Goal: Task Accomplishment & Management: Complete application form

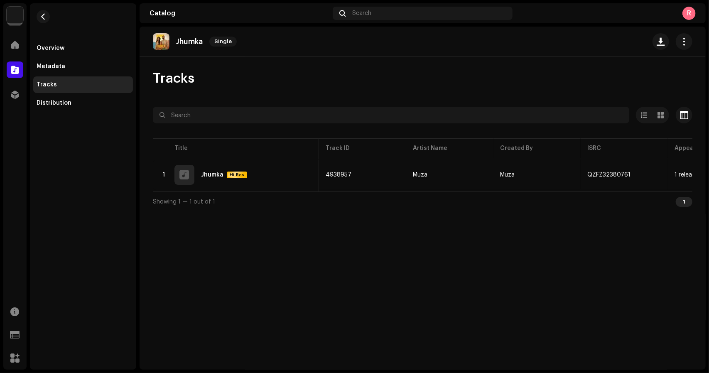
scroll to position [0, 203]
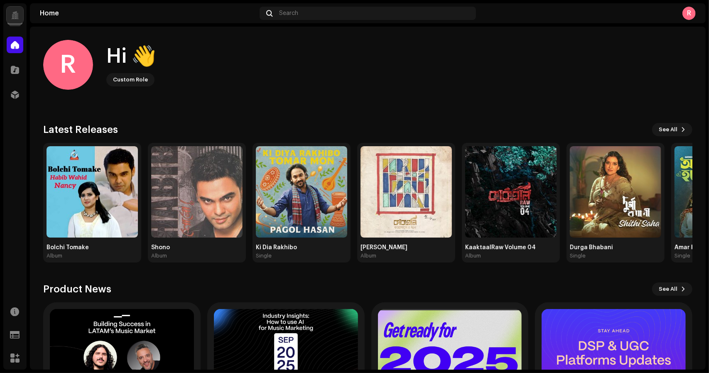
click at [16, 9] on div at bounding box center [15, 15] width 17 height 17
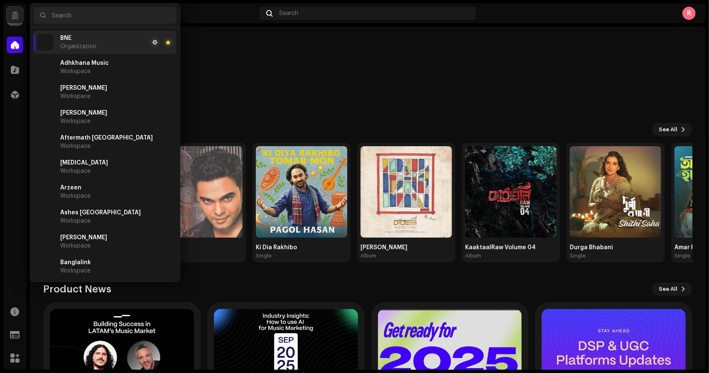
click at [16, 9] on div at bounding box center [15, 15] width 17 height 17
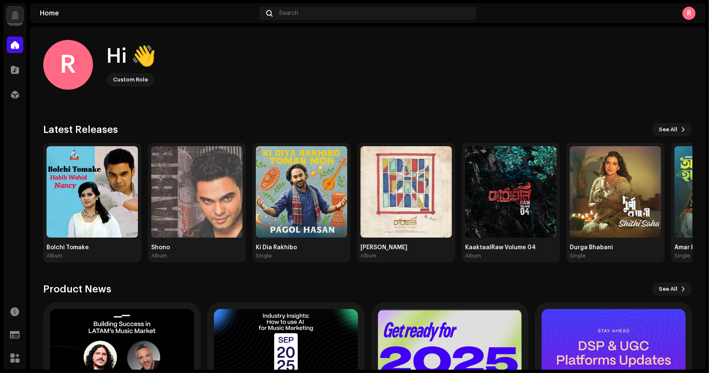
click at [12, 15] on div at bounding box center [15, 15] width 8 height 0
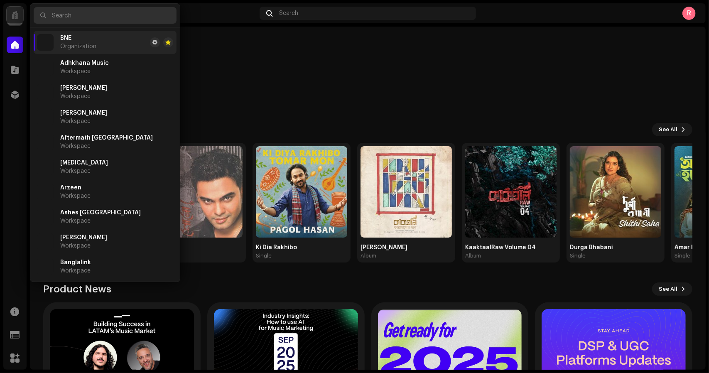
click at [76, 13] on input "text" at bounding box center [105, 15] width 143 height 17
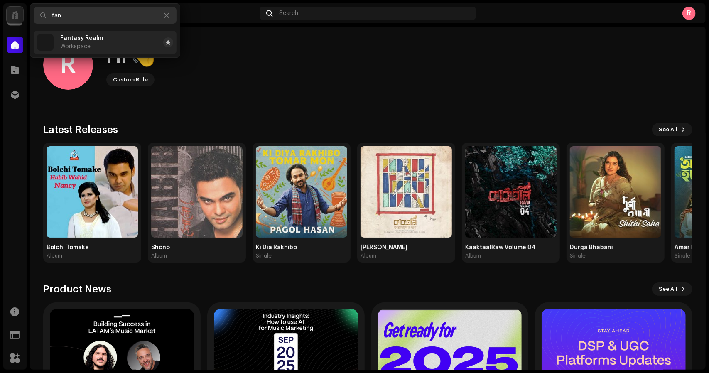
type input "fan"
click at [88, 39] on span "Fantasy Realm" at bounding box center [81, 38] width 43 height 7
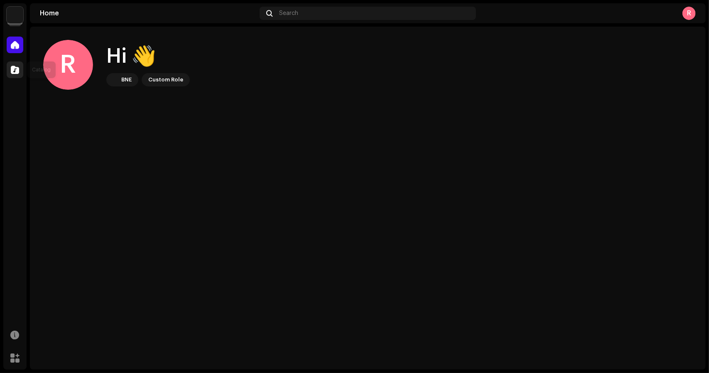
click at [15, 66] on span at bounding box center [15, 69] width 8 height 7
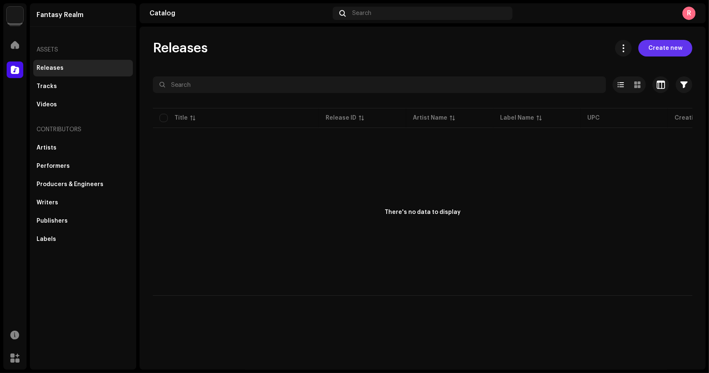
click at [659, 48] on span "Create new" at bounding box center [665, 48] width 34 height 17
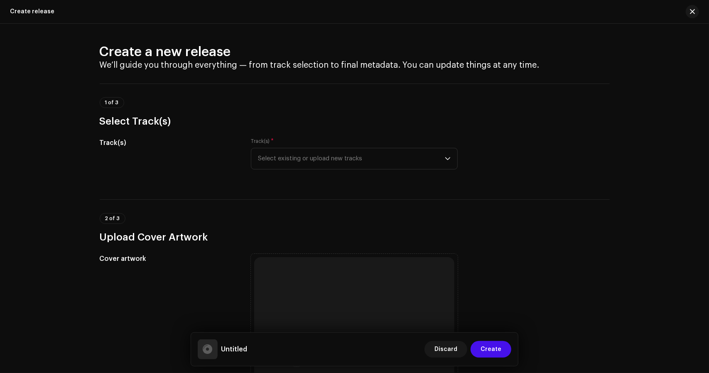
click at [333, 174] on div "Track(s) * Select existing or upload new tracks" at bounding box center [354, 159] width 207 height 42
click at [333, 162] on span "Select existing or upload new tracks" at bounding box center [351, 158] width 187 height 21
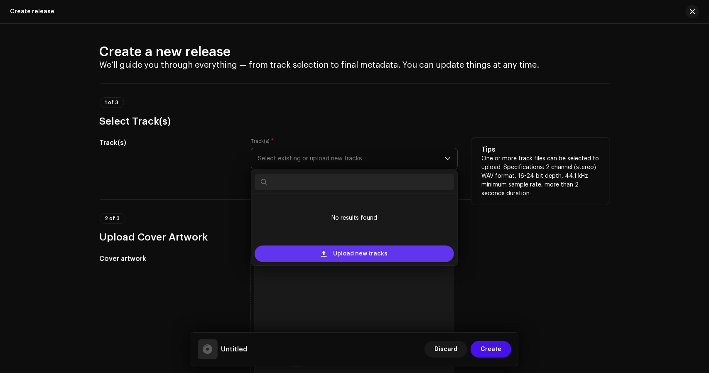
click at [361, 251] on span "Upload new tracks" at bounding box center [360, 253] width 54 height 17
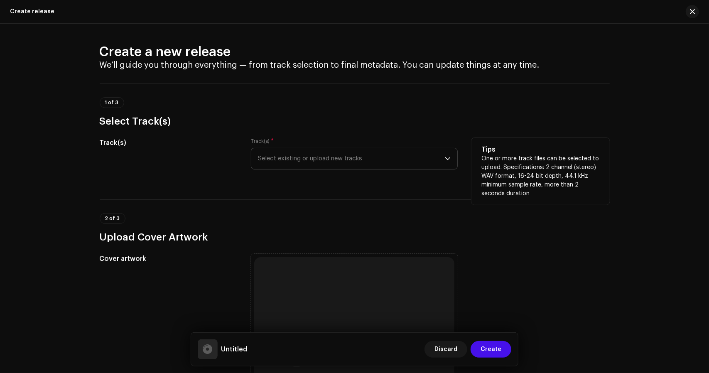
click at [29, 172] on div "Create a new release We’ll guide you through everything — from track selection …" at bounding box center [354, 198] width 709 height 349
click at [312, 169] on span "Select existing or upload new tracks" at bounding box center [351, 158] width 187 height 21
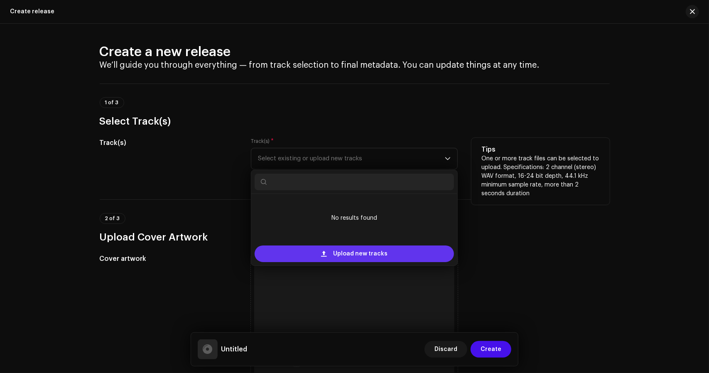
click at [351, 250] on span "Upload new tracks" at bounding box center [360, 253] width 54 height 17
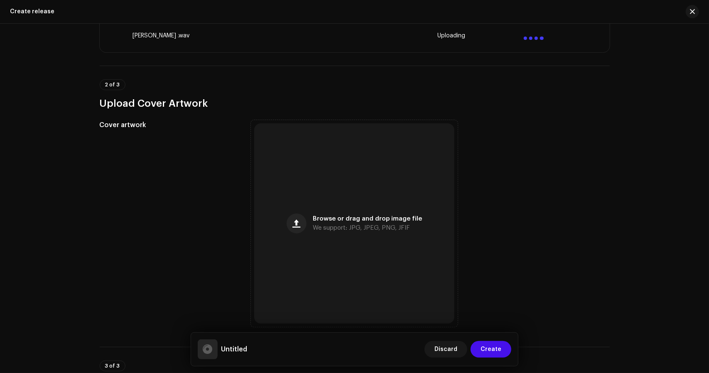
scroll to position [208, 0]
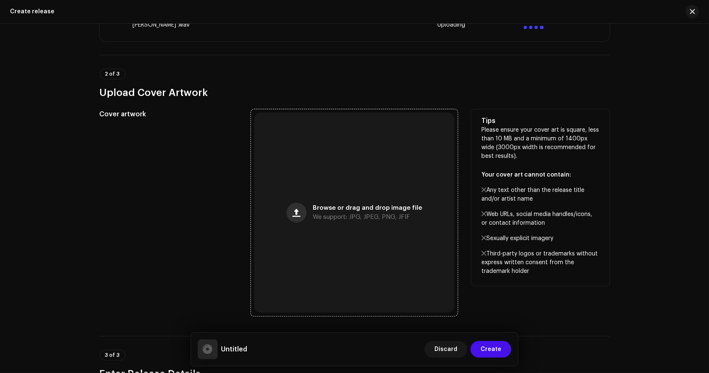
click at [296, 211] on span "button" at bounding box center [296, 212] width 8 height 7
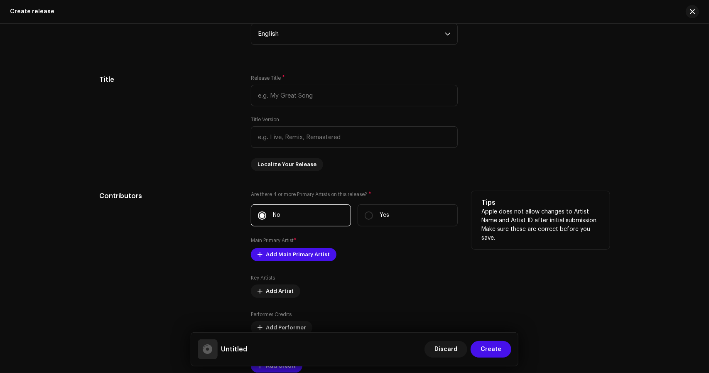
scroll to position [706, 0]
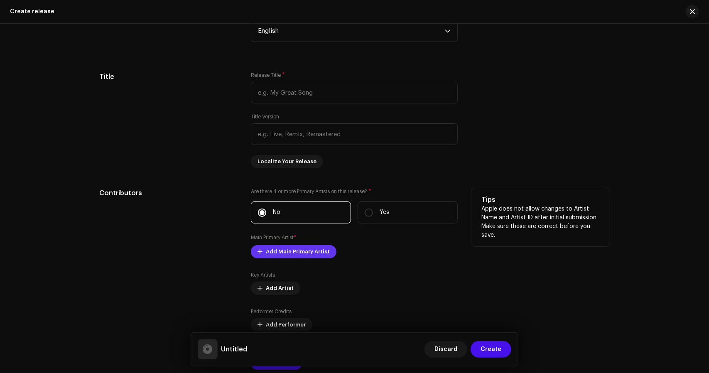
click at [296, 251] on span "Add Main Primary Artist" at bounding box center [298, 251] width 64 height 17
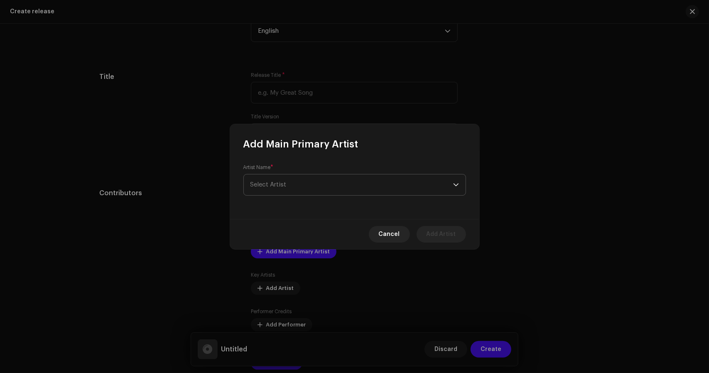
click at [297, 191] on span "Select Artist" at bounding box center [351, 184] width 203 height 21
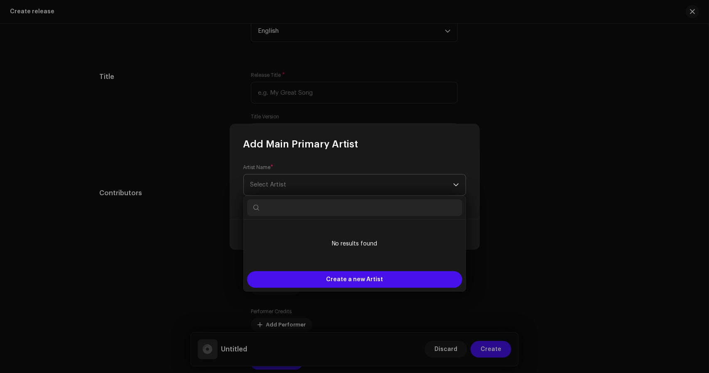
paste input "Fantasy Realm"
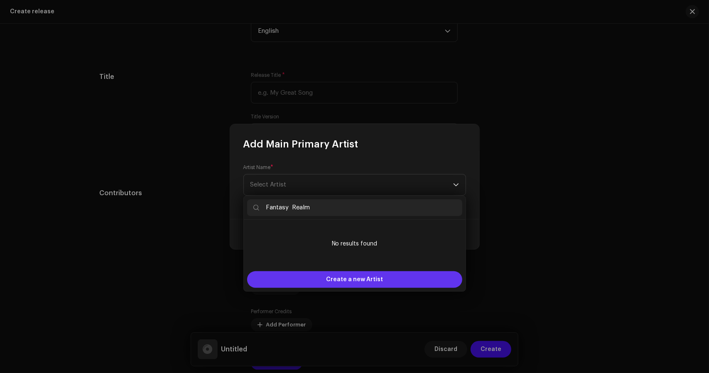
type input "Fantasy Realm"
click at [368, 274] on span "Create a new Artist" at bounding box center [354, 279] width 57 height 17
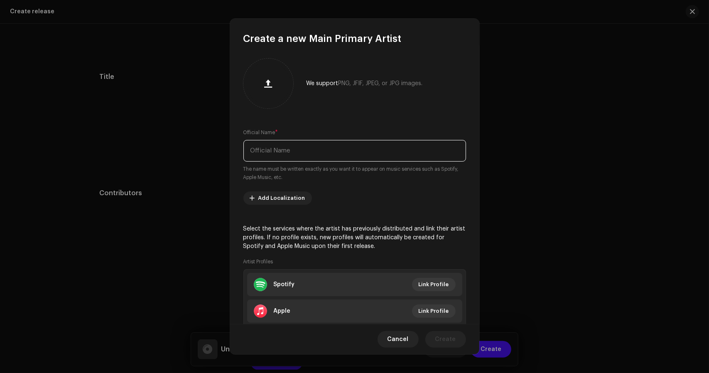
click at [292, 152] on input "text" at bounding box center [354, 151] width 223 height 22
paste input "Fantasy Realm"
type input "Fantasy Realm"
click at [270, 83] on span "button" at bounding box center [268, 83] width 8 height 7
click at [269, 94] on div at bounding box center [268, 83] width 43 height 43
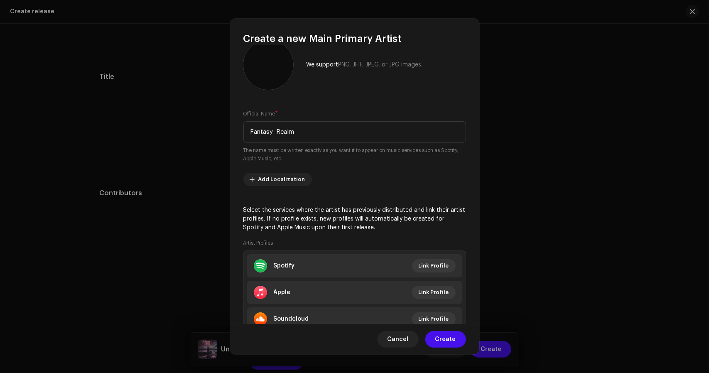
scroll to position [51, 0]
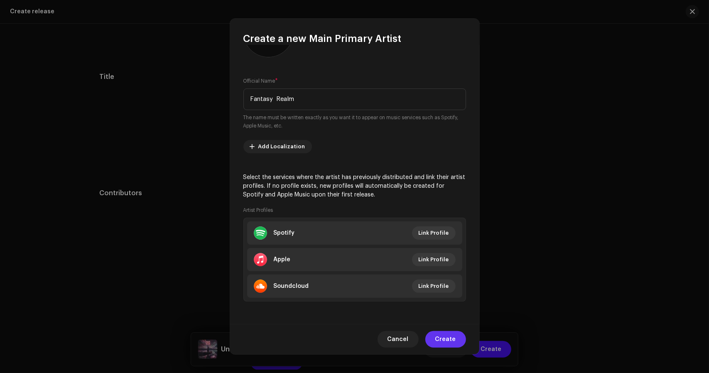
click at [452, 338] on span "Create" at bounding box center [445, 339] width 21 height 17
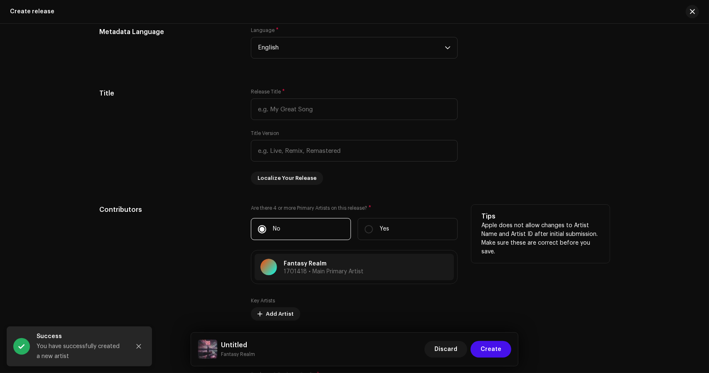
scroll to position [706, 0]
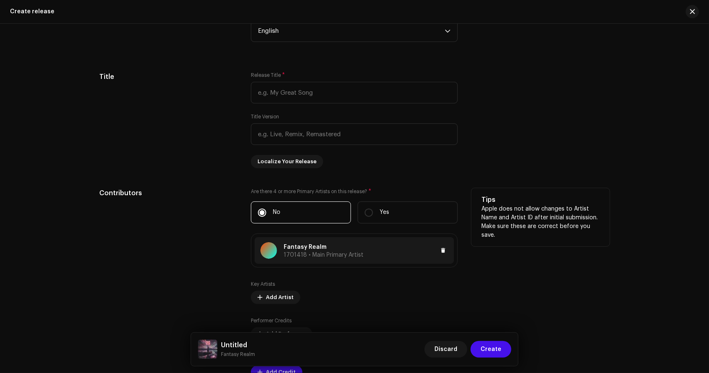
click at [300, 245] on p "Fantasy Realm" at bounding box center [324, 247] width 80 height 9
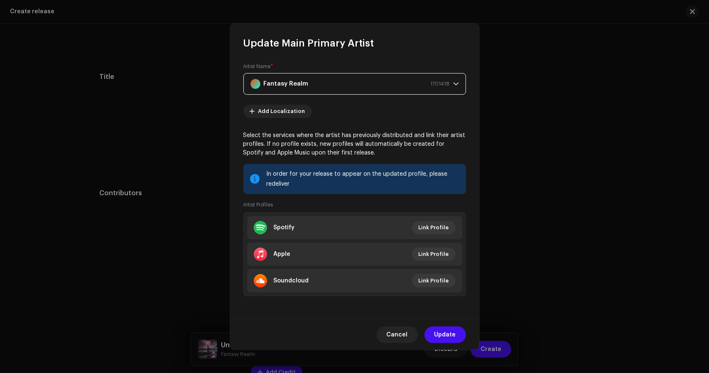
click at [271, 77] on strong "Fantasy Realm" at bounding box center [286, 83] width 45 height 21
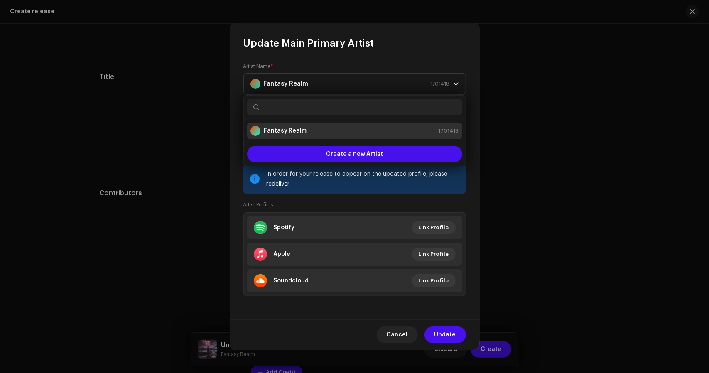
click at [291, 130] on strong "Fantasy Realm" at bounding box center [285, 131] width 43 height 8
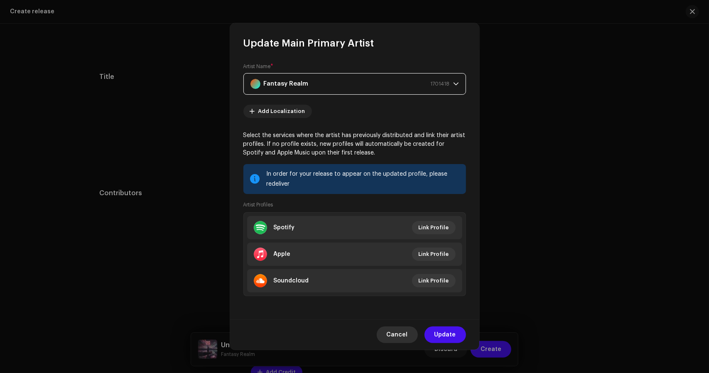
click at [411, 334] on button "Cancel" at bounding box center [397, 334] width 41 height 17
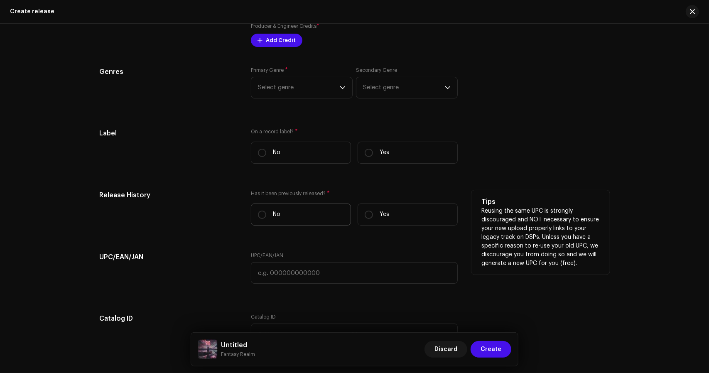
scroll to position [1038, 0]
click at [321, 216] on label "No" at bounding box center [301, 214] width 100 height 22
click at [266, 216] on input "No" at bounding box center [262, 214] width 8 height 8
radio input "true"
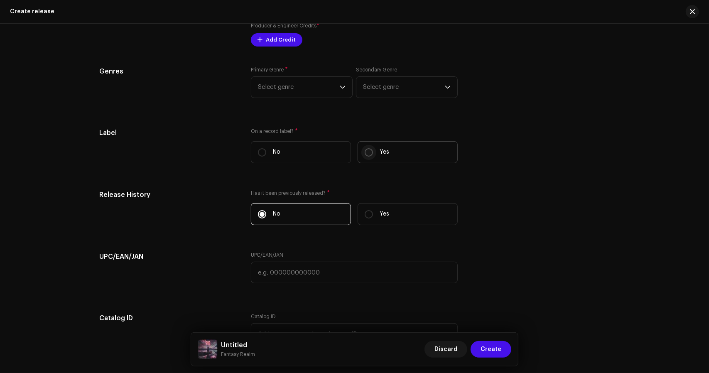
click at [370, 152] on input "Yes" at bounding box center [369, 152] width 8 height 8
radio input "true"
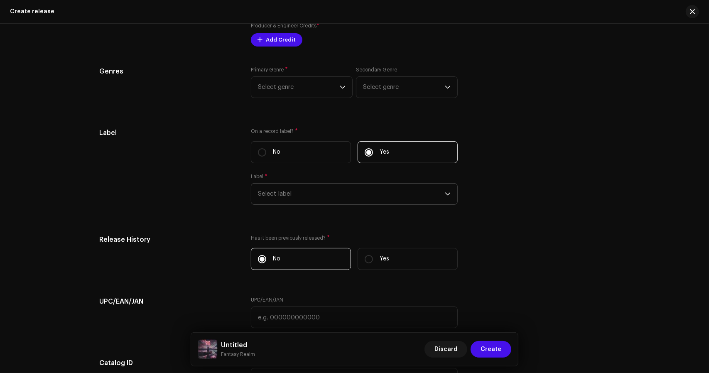
click at [348, 196] on span "Select label" at bounding box center [351, 194] width 187 height 21
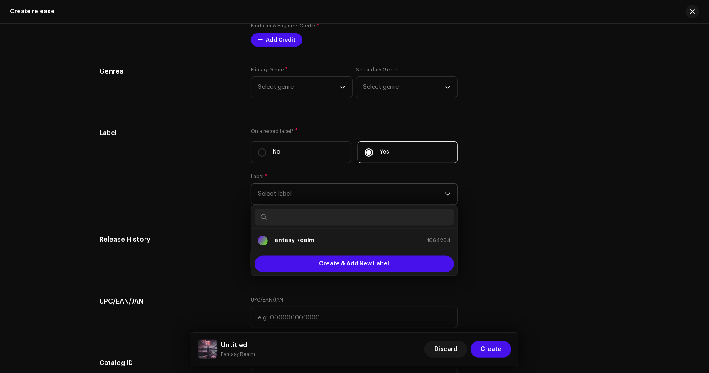
paste input "Fantasy Entertainment"
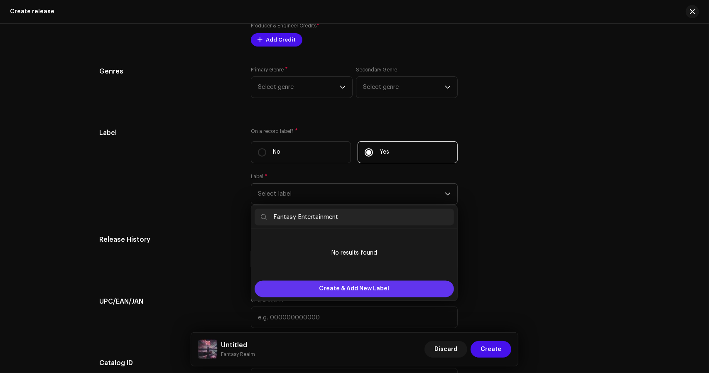
type input "Fantasy Entertainment"
click at [363, 286] on span "Create & Add New Label" at bounding box center [354, 289] width 70 height 17
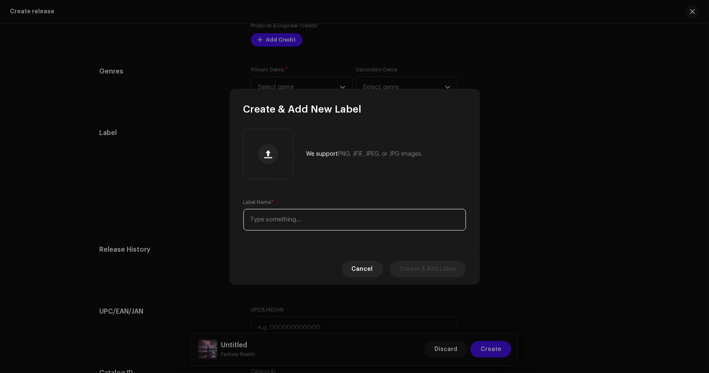
click at [308, 219] on input "text" at bounding box center [354, 220] width 223 height 22
paste input "Fantasy Entertainment"
type input "Fantasy Entertainment"
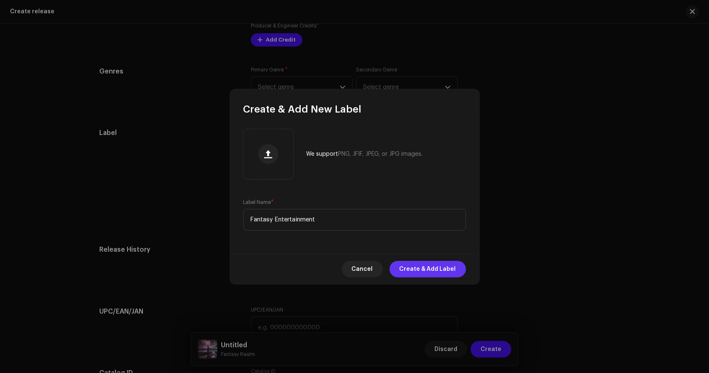
click at [435, 269] on span "Create & Add Label" at bounding box center [427, 269] width 56 height 17
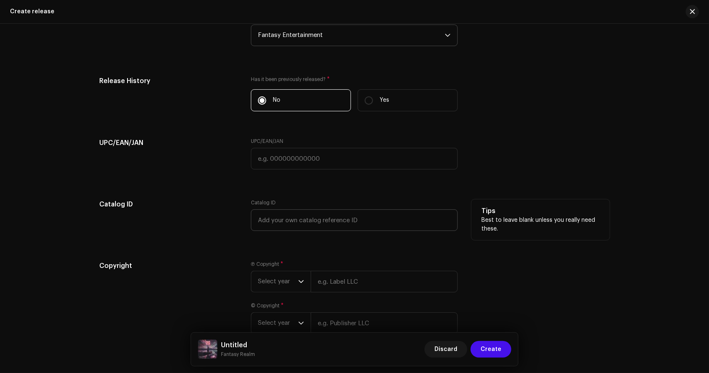
scroll to position [1245, 0]
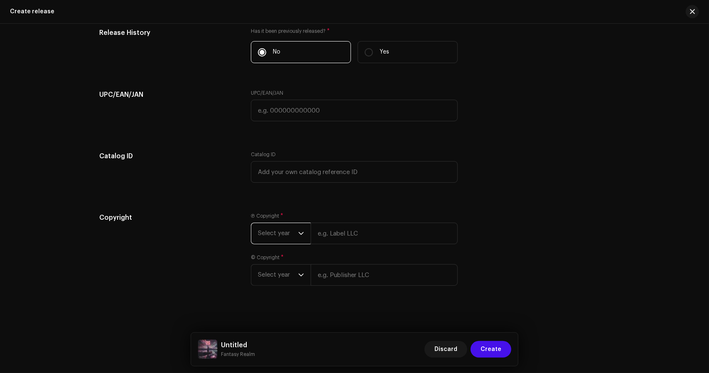
click at [291, 236] on span "Select year" at bounding box center [278, 233] width 40 height 21
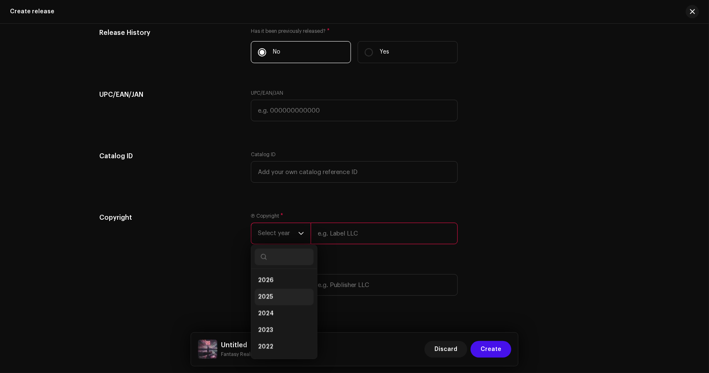
click at [274, 290] on li "2025" at bounding box center [284, 297] width 59 height 17
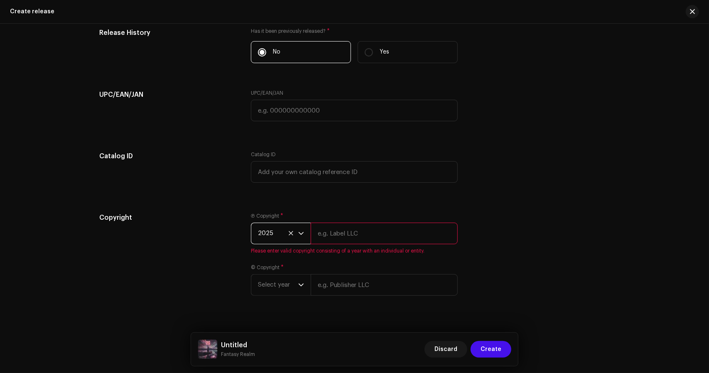
click at [353, 234] on input "text" at bounding box center [384, 234] width 147 height 22
paste input "Fantasy Entertainment"
type input "Fantasy Entertainment"
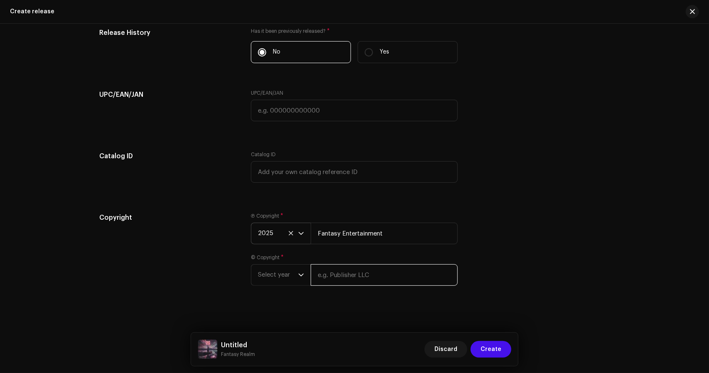
click at [345, 279] on input "text" at bounding box center [384, 275] width 147 height 22
paste input "Fantasy Entertainment"
type input "Fantasy Entertainment"
click at [275, 270] on span "Select year" at bounding box center [278, 275] width 40 height 21
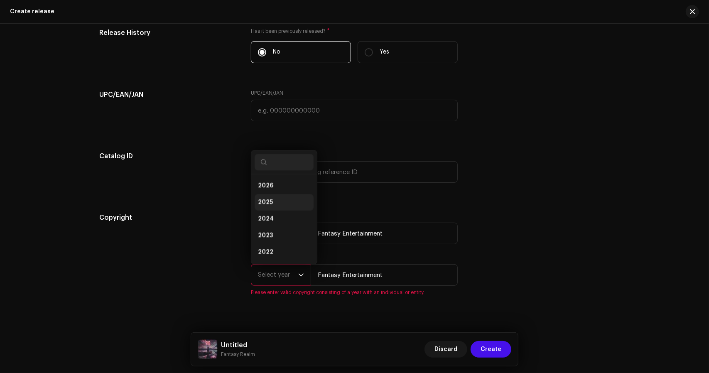
click at [279, 196] on li "2025" at bounding box center [284, 202] width 59 height 17
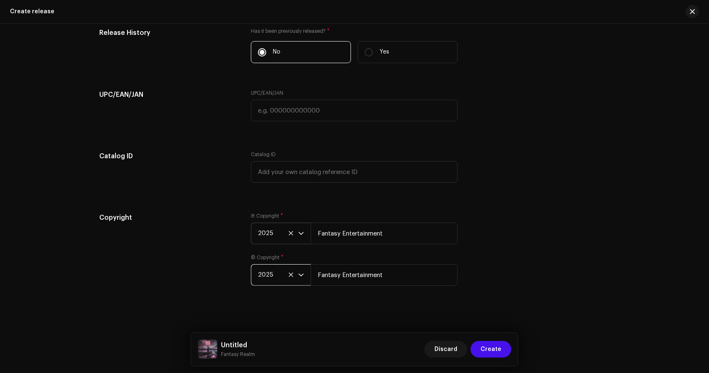
click at [179, 263] on div "Copyright" at bounding box center [169, 254] width 138 height 83
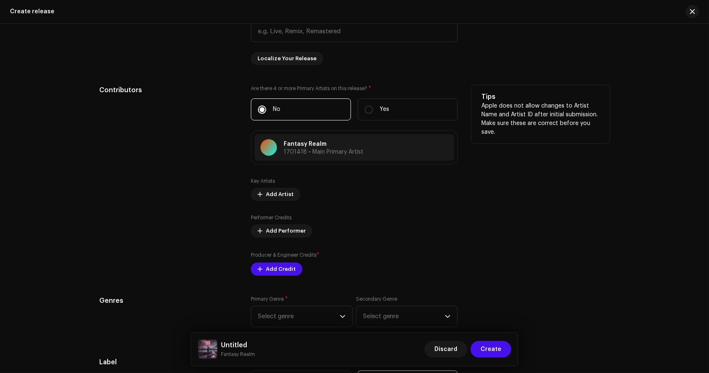
scroll to position [872, 0]
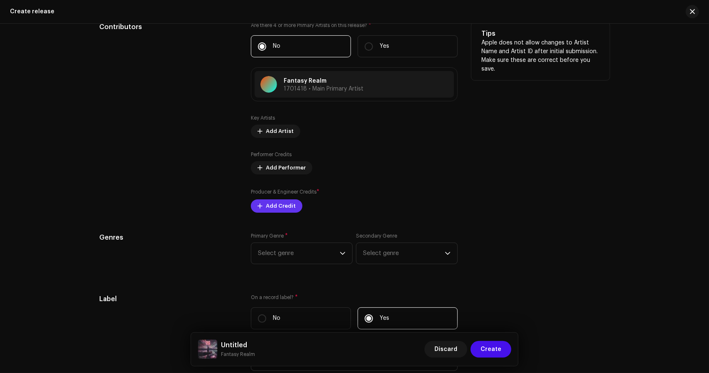
click at [262, 210] on button "Add Credit" at bounding box center [276, 205] width 51 height 13
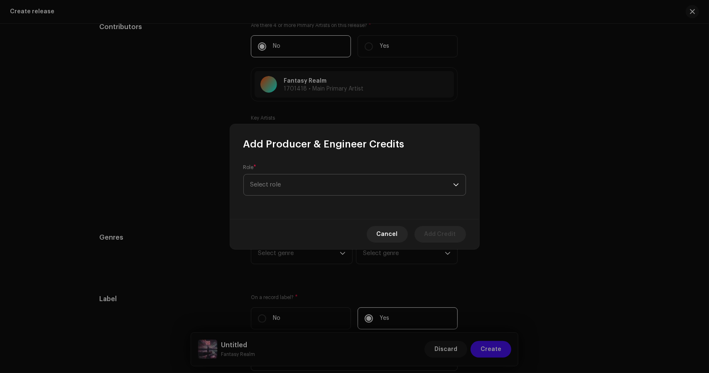
click at [307, 179] on span "Select role" at bounding box center [351, 184] width 203 height 21
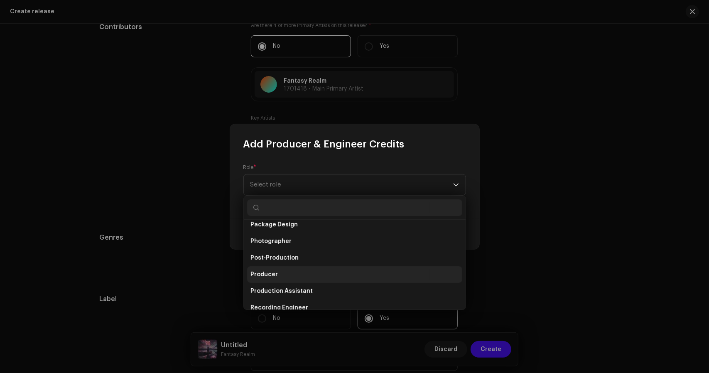
scroll to position [291, 0]
click at [272, 275] on span "Producer" at bounding box center [263, 273] width 27 height 8
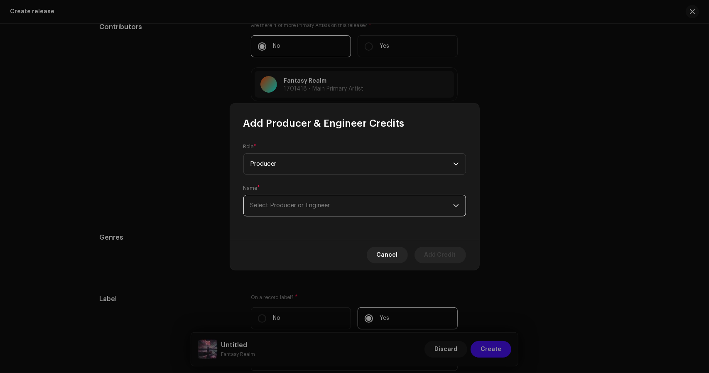
click at [285, 211] on span "Select Producer or Engineer" at bounding box center [351, 205] width 203 height 21
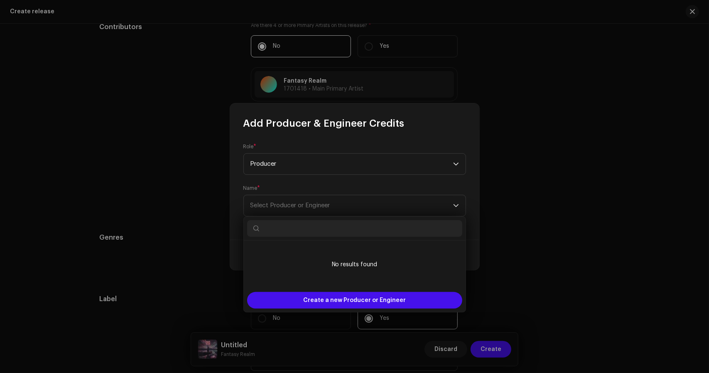
paste input "Fantasy Entertainment"
type input "Fantasy Entertainment"
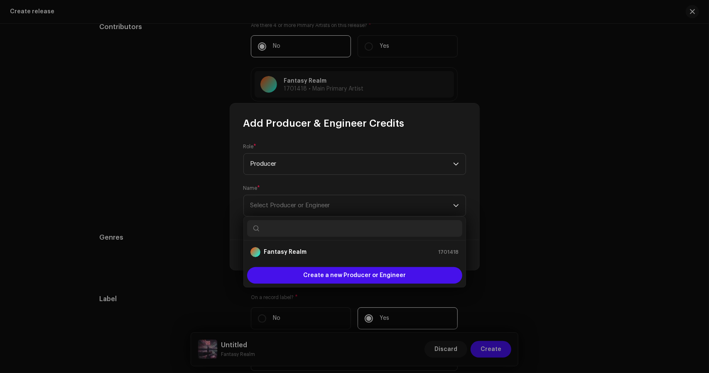
paste input "Ekram Wasi"
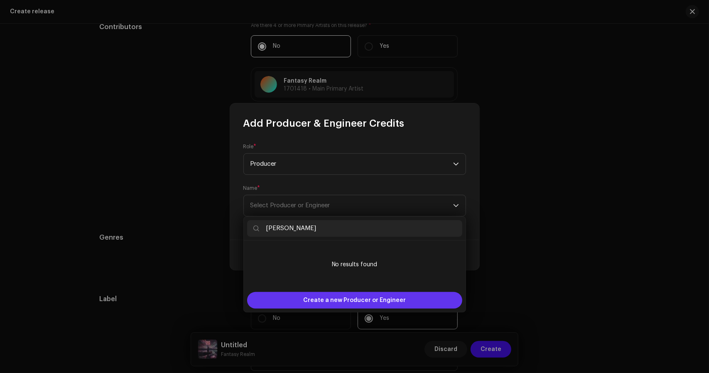
type input "Ekram Wasi"
click at [338, 301] on span "Create a new Producer or Engineer" at bounding box center [354, 300] width 103 height 17
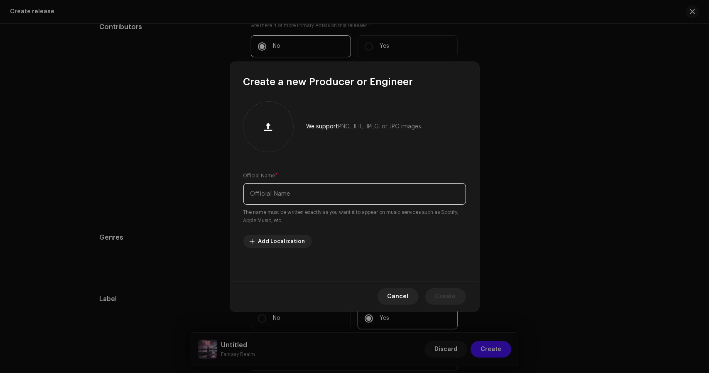
click at [303, 194] on input "text" at bounding box center [354, 194] width 223 height 22
paste input "Ekram Wasi"
type input "Ekram Wasi"
click at [458, 296] on button "Create" at bounding box center [445, 296] width 41 height 17
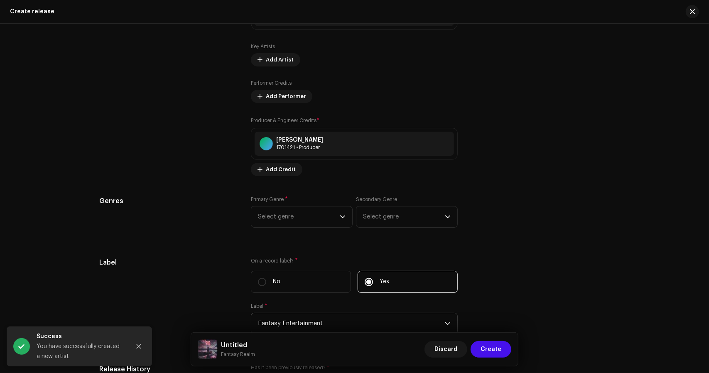
scroll to position [955, 0]
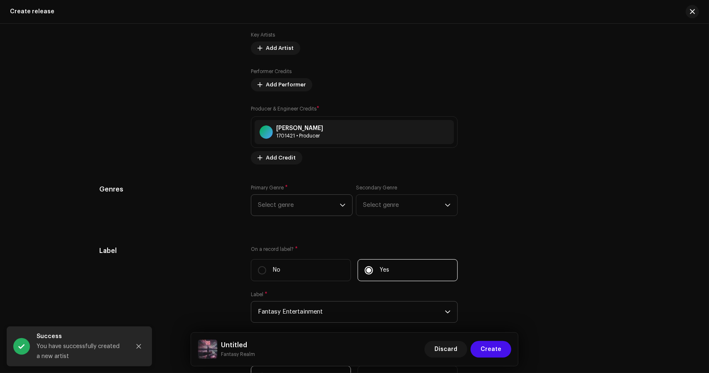
click at [324, 200] on span "Select genre" at bounding box center [299, 205] width 82 height 21
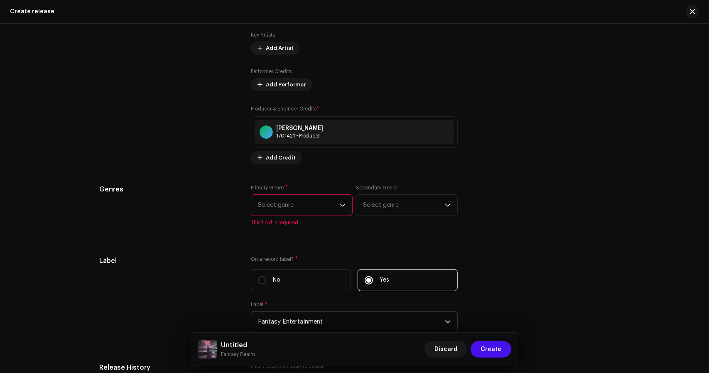
click at [299, 201] on span "Select genre" at bounding box center [299, 205] width 82 height 21
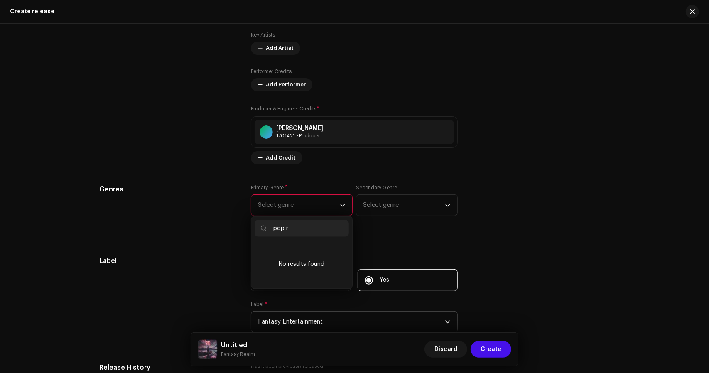
scroll to position [0, 0]
type input "pop/ro"
click at [284, 268] on li "Pop/Rock" at bounding box center [302, 268] width 94 height 17
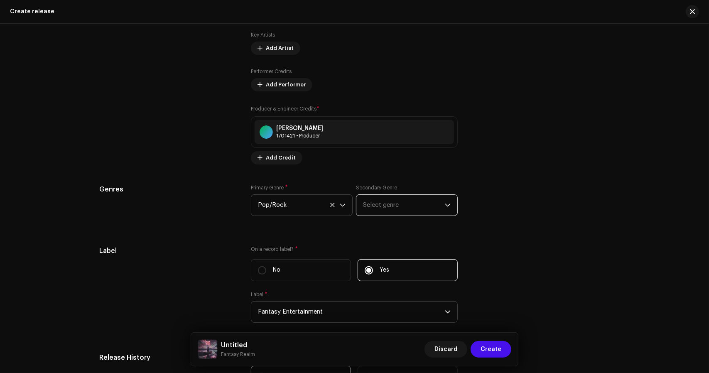
click at [413, 205] on span "Select genre" at bounding box center [404, 205] width 82 height 21
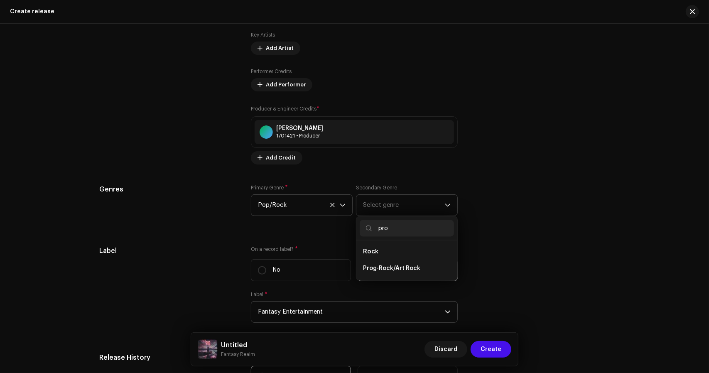
type input "prog"
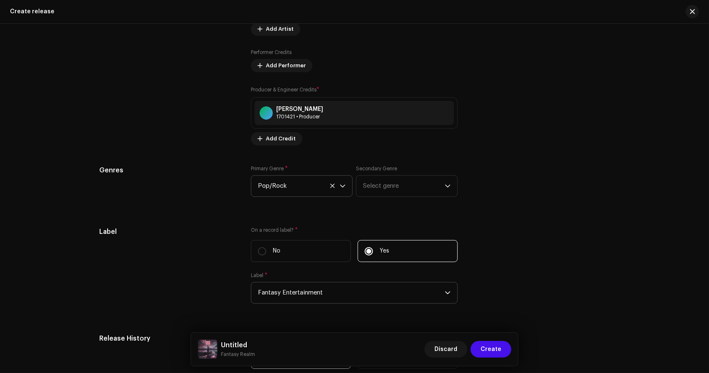
scroll to position [1038, 0]
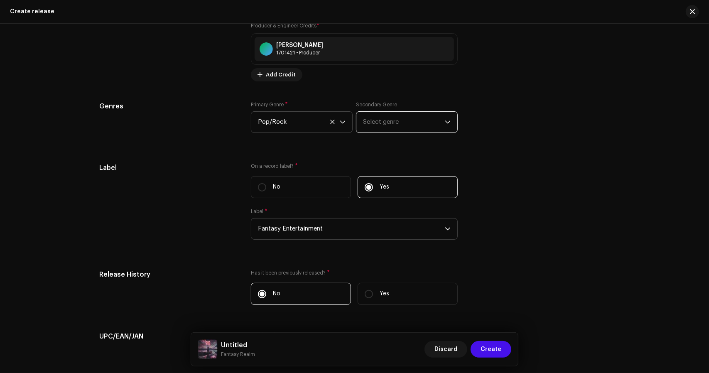
click at [390, 125] on span "Select genre" at bounding box center [404, 122] width 82 height 21
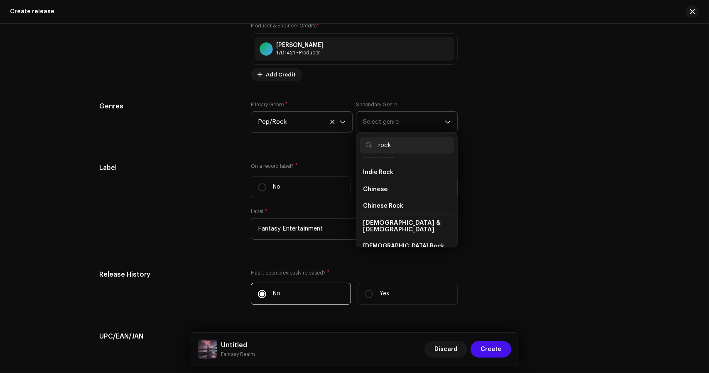
scroll to position [0, 0]
drag, startPoint x: 395, startPoint y: 143, endPoint x: 365, endPoint y: 143, distance: 29.9
click at [365, 143] on p-iconfield "rock" at bounding box center [407, 145] width 94 height 17
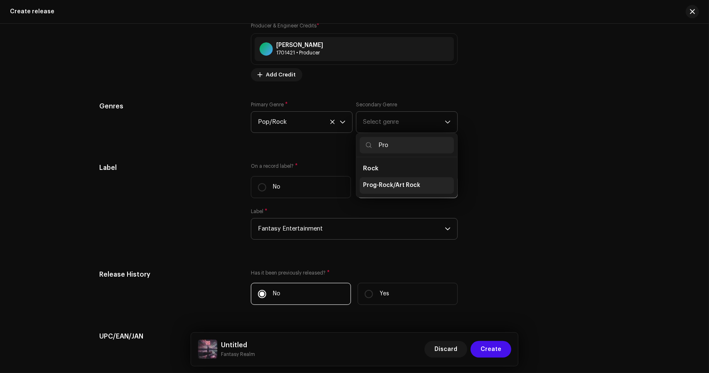
type input "Pro"
click at [391, 182] on span "Prog-Rock/Art Rock" at bounding box center [391, 185] width 57 height 8
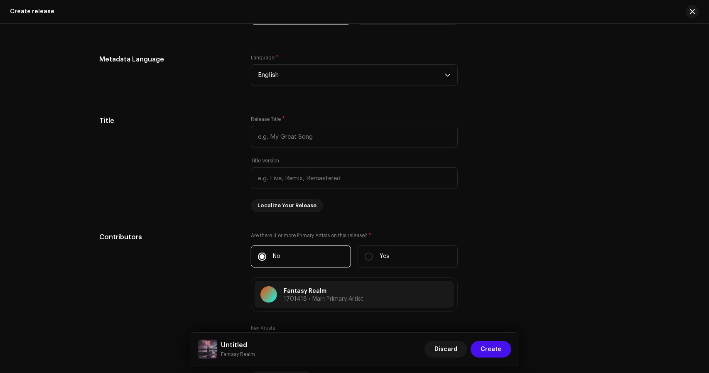
scroll to position [657, 0]
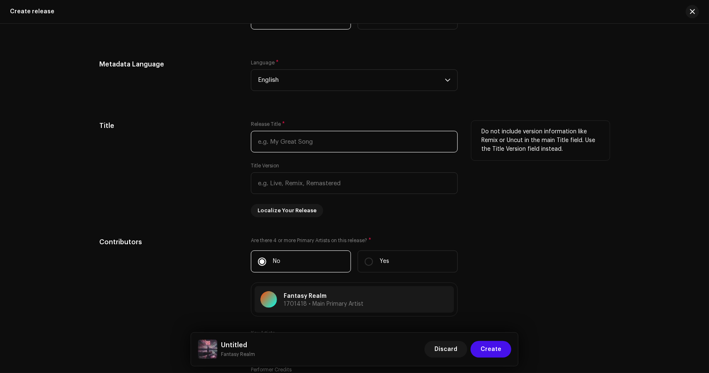
paste input "Ekhono Ekhane"
click at [310, 142] on input "text" at bounding box center [354, 142] width 207 height 22
type input "Ekhono Ekhane"
click at [530, 213] on div "Do not include version information like Remix or Uncut in the main Title field.…" at bounding box center [540, 169] width 138 height 96
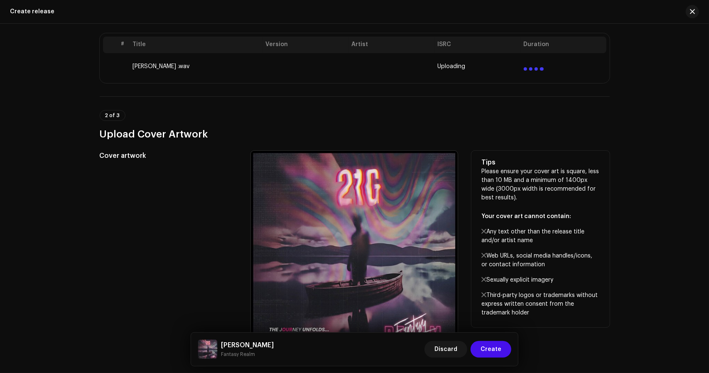
scroll to position [0, 0]
